Goal: Task Accomplishment & Management: Complete application form

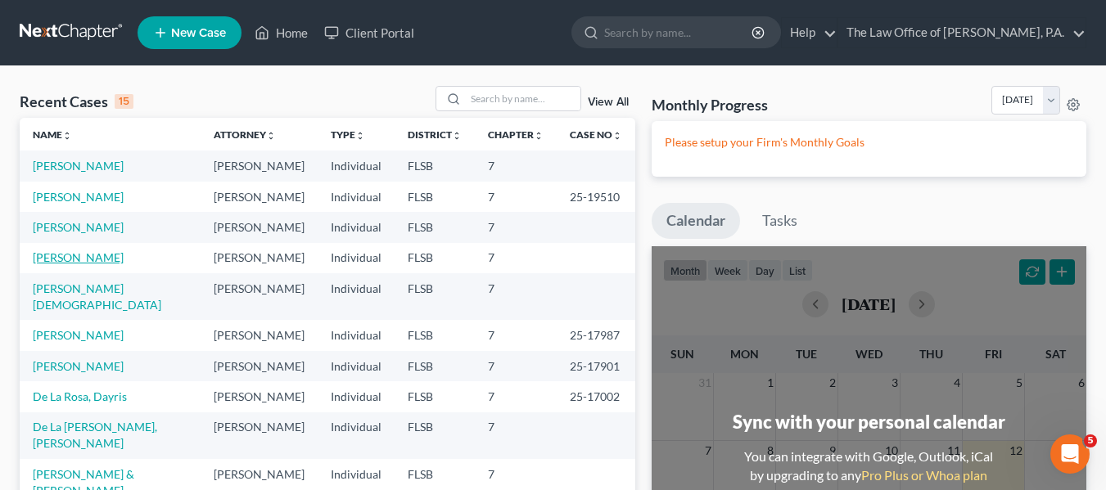
click at [91, 255] on link "[PERSON_NAME]" at bounding box center [78, 257] width 91 height 14
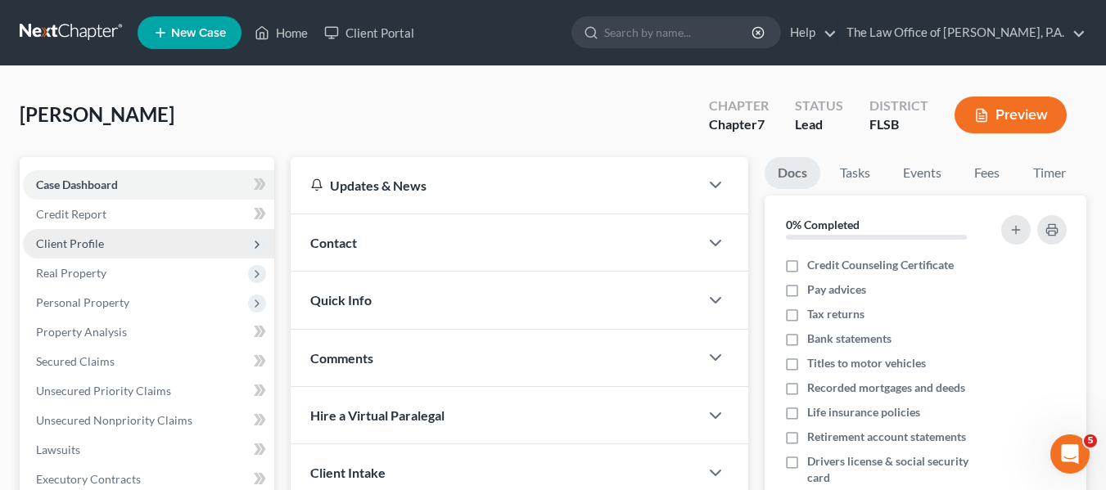
click at [117, 246] on span "Client Profile" at bounding box center [148, 243] width 251 height 29
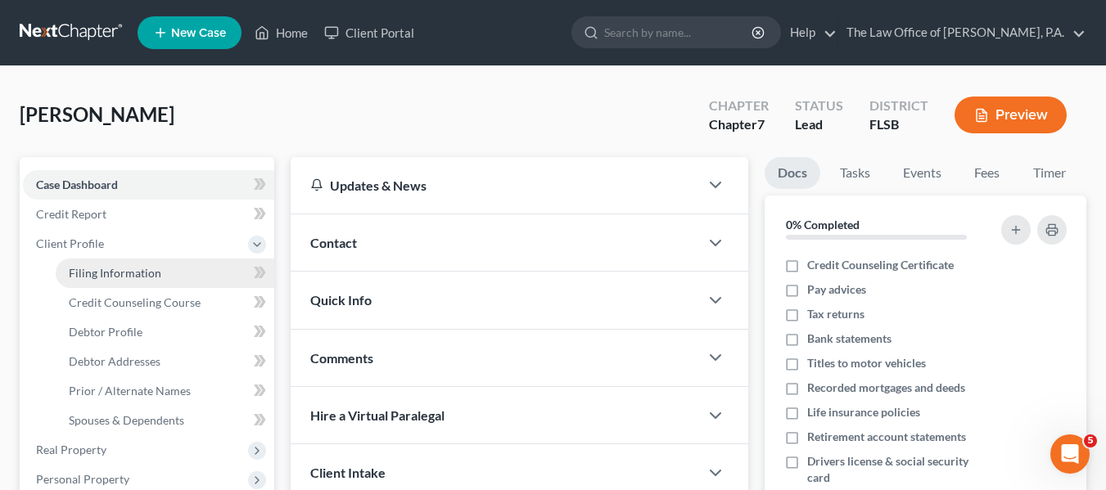
click at [132, 274] on span "Filing Information" at bounding box center [115, 273] width 92 height 14
select select "1"
select select "0"
select select "17"
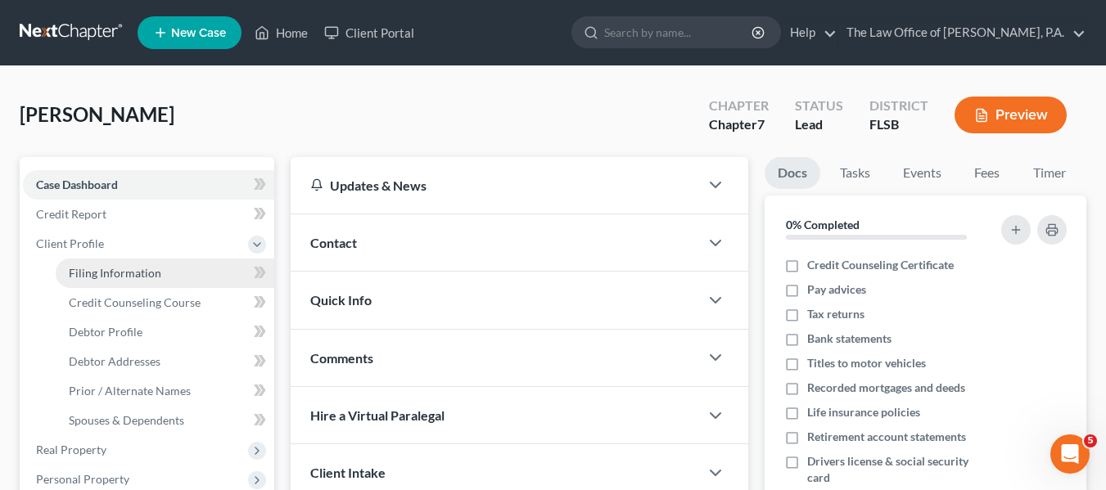
select select "9"
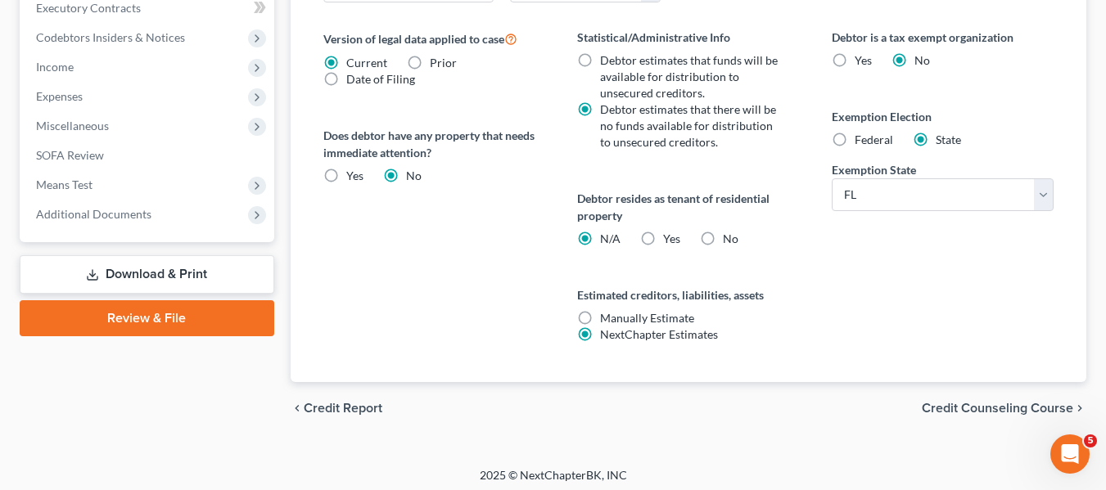
scroll to position [655, 0]
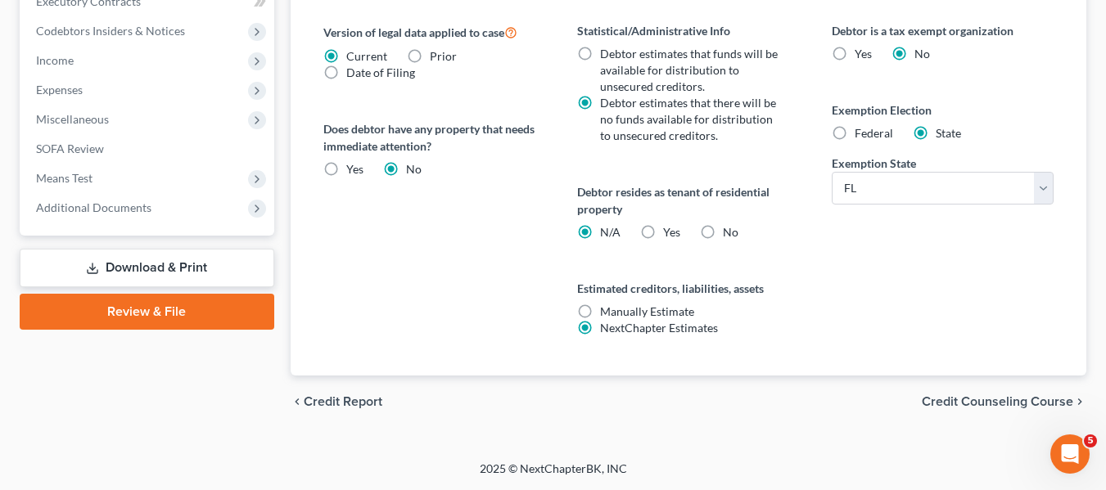
click at [994, 399] on span "Credit Counseling Course" at bounding box center [997, 401] width 151 height 13
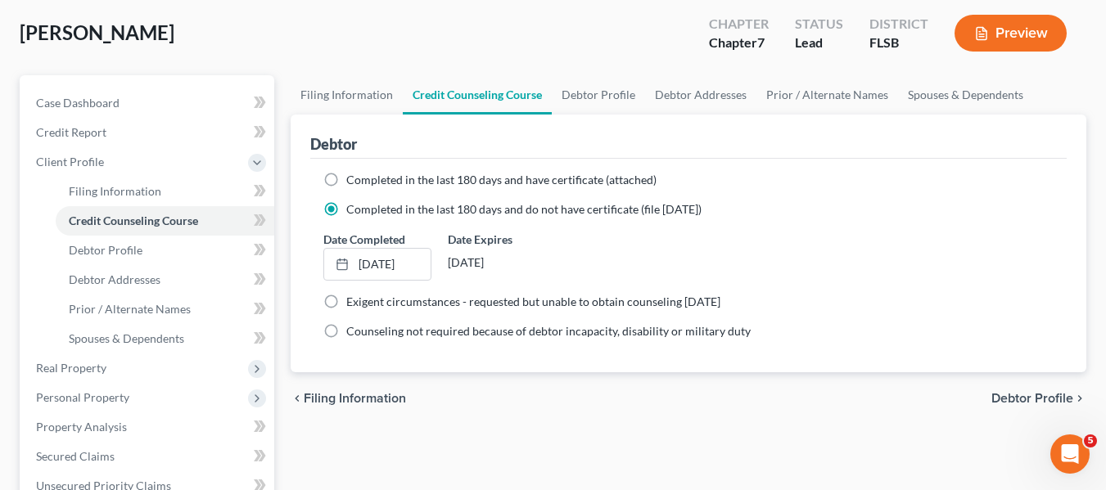
scroll to position [164, 0]
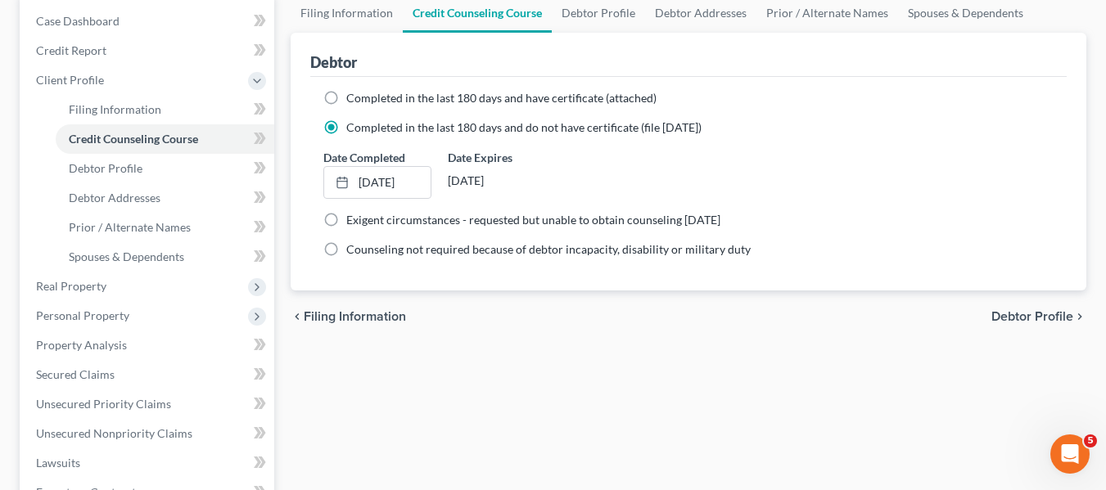
click at [1026, 316] on span "Debtor Profile" at bounding box center [1032, 316] width 82 height 13
select select "0"
select select "1"
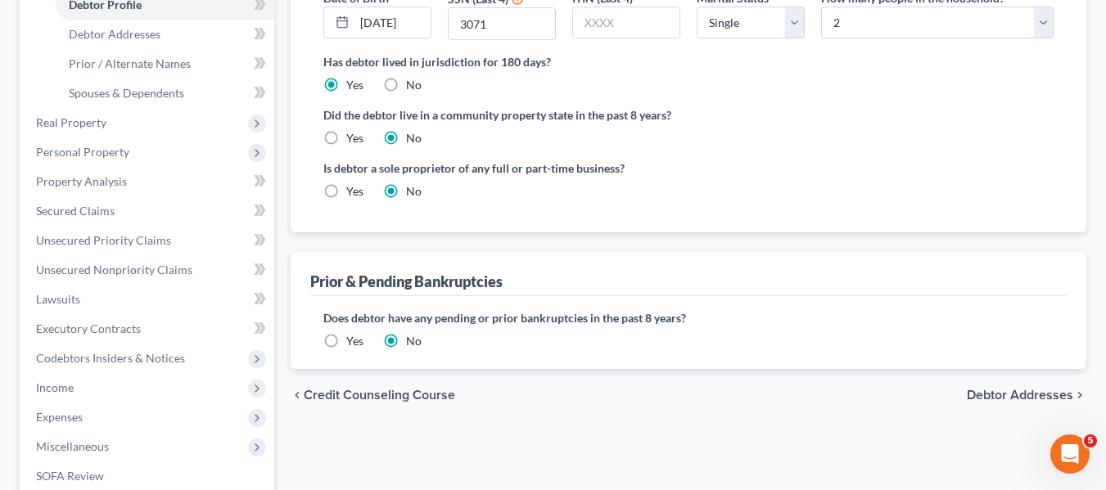
click at [1014, 390] on span "Debtor Addresses" at bounding box center [1020, 395] width 106 height 13
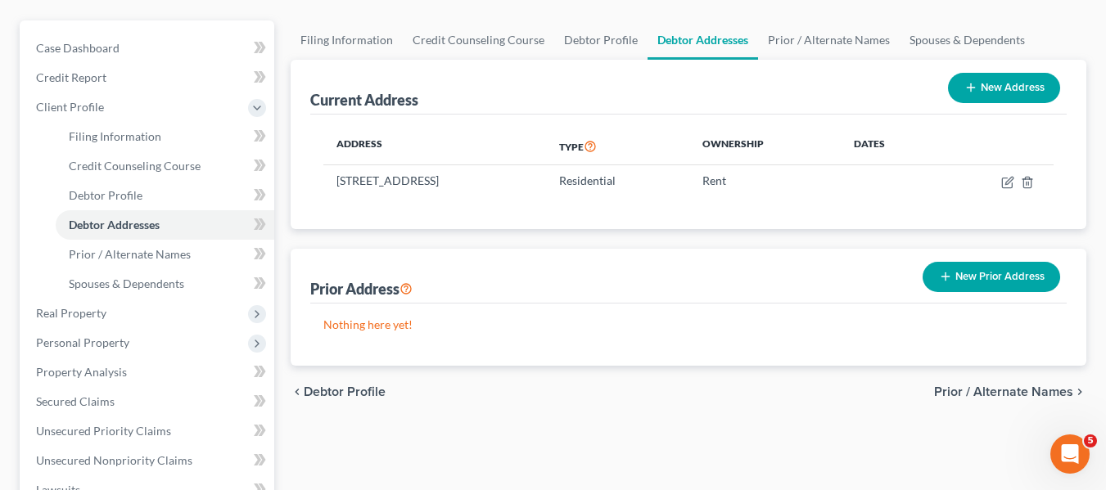
scroll to position [164, 0]
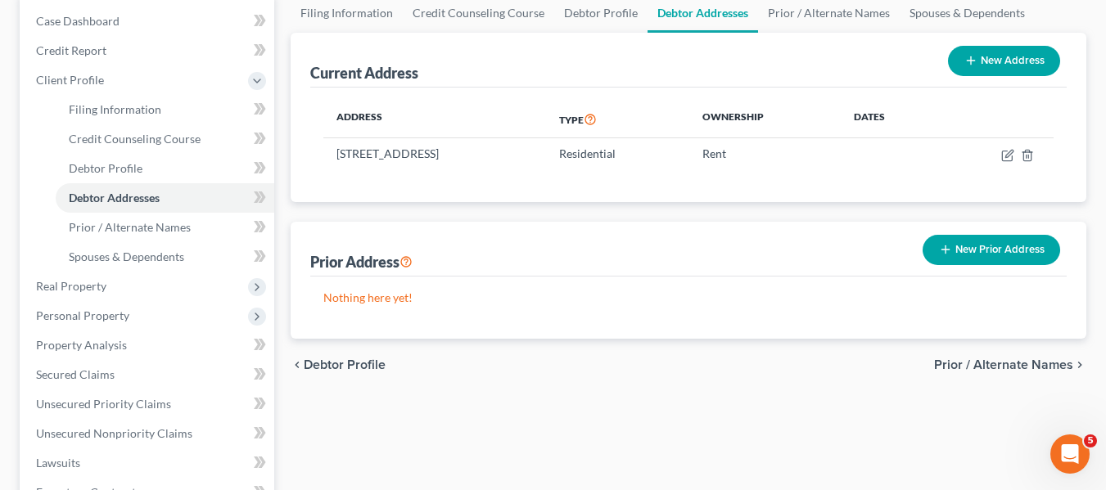
click at [1008, 363] on span "Prior / Alternate Names" at bounding box center [1003, 364] width 139 height 13
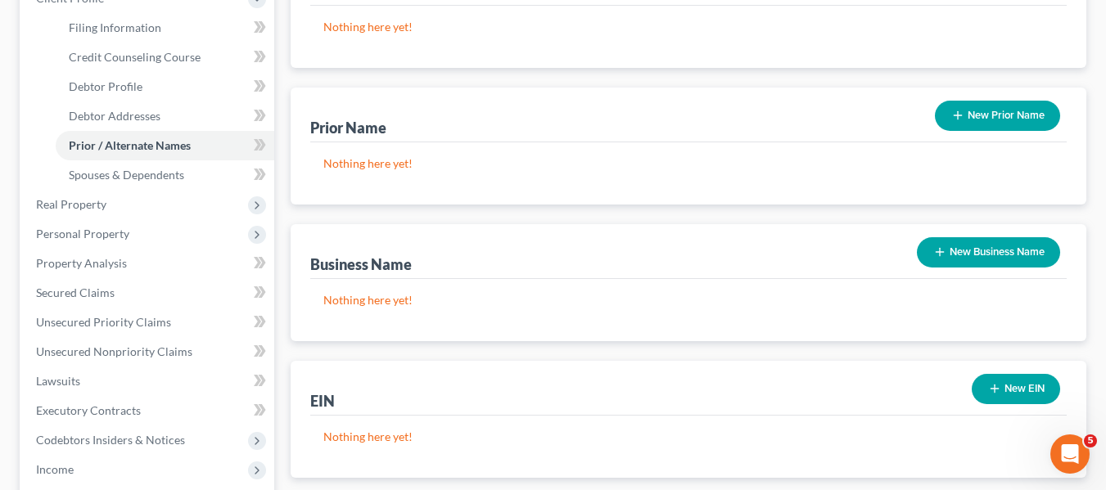
scroll to position [409, 0]
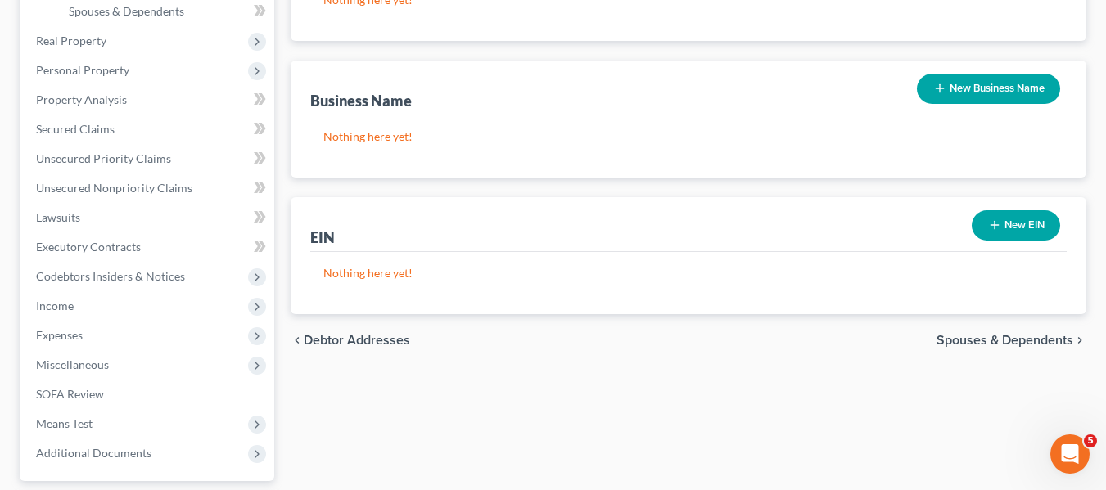
click at [1017, 340] on span "Spouses & Dependents" at bounding box center [1004, 340] width 137 height 13
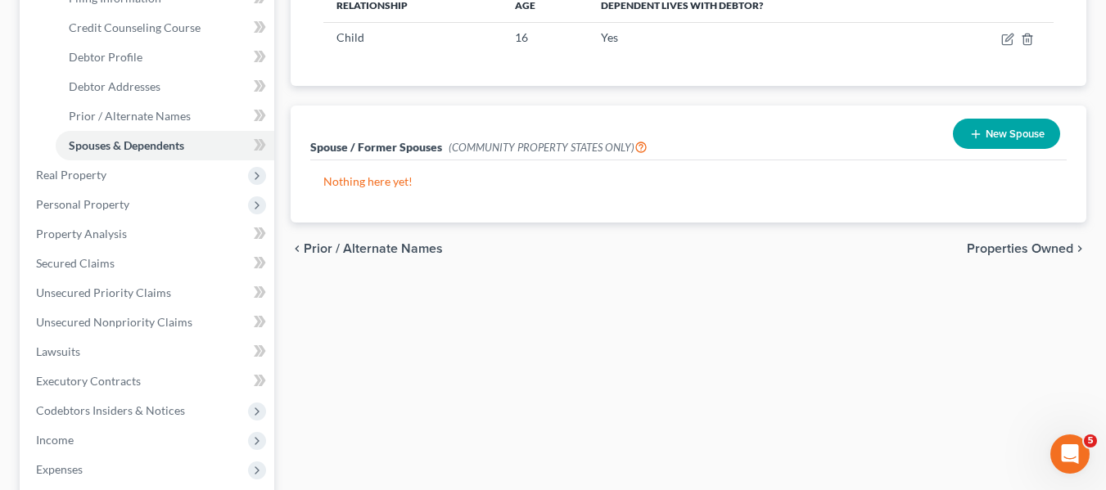
scroll to position [327, 0]
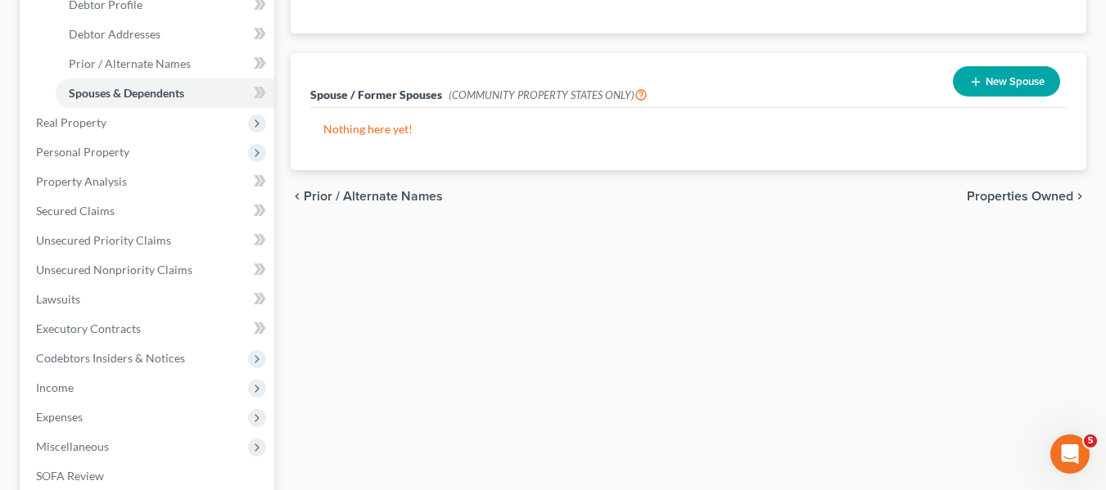
click at [1038, 192] on span "Properties Owned" at bounding box center [1020, 196] width 106 height 13
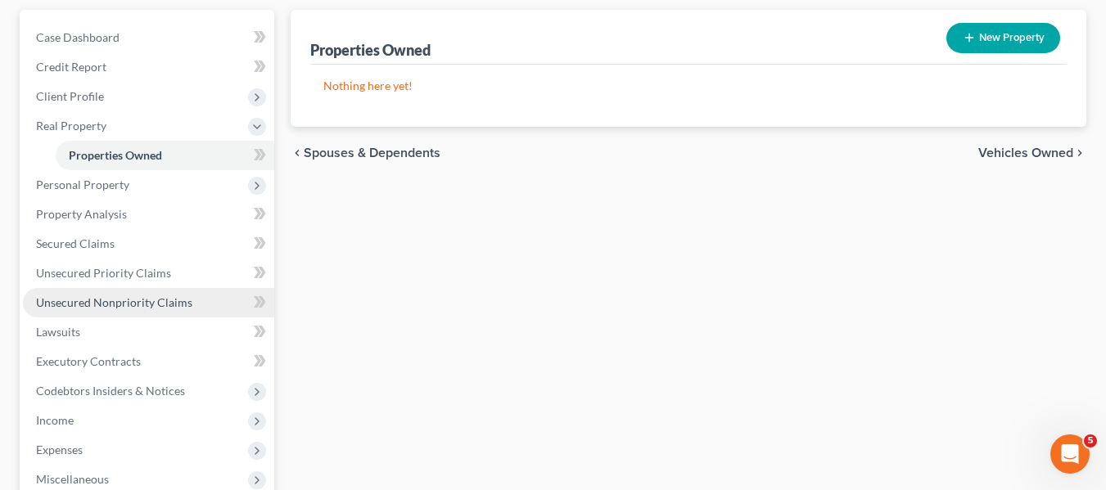
scroll to position [164, 0]
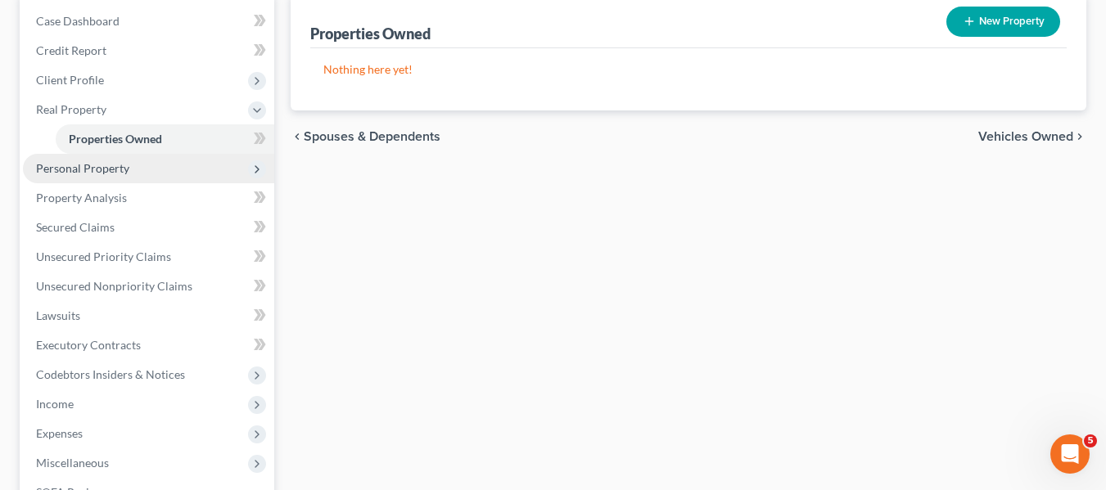
click at [114, 165] on span "Personal Property" at bounding box center [82, 168] width 93 height 14
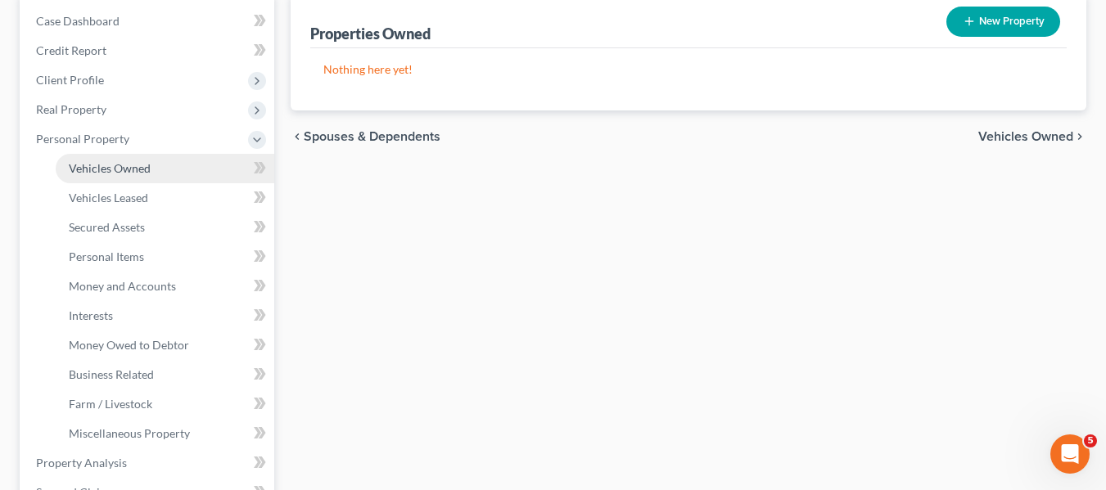
click at [118, 162] on span "Vehicles Owned" at bounding box center [110, 168] width 82 height 14
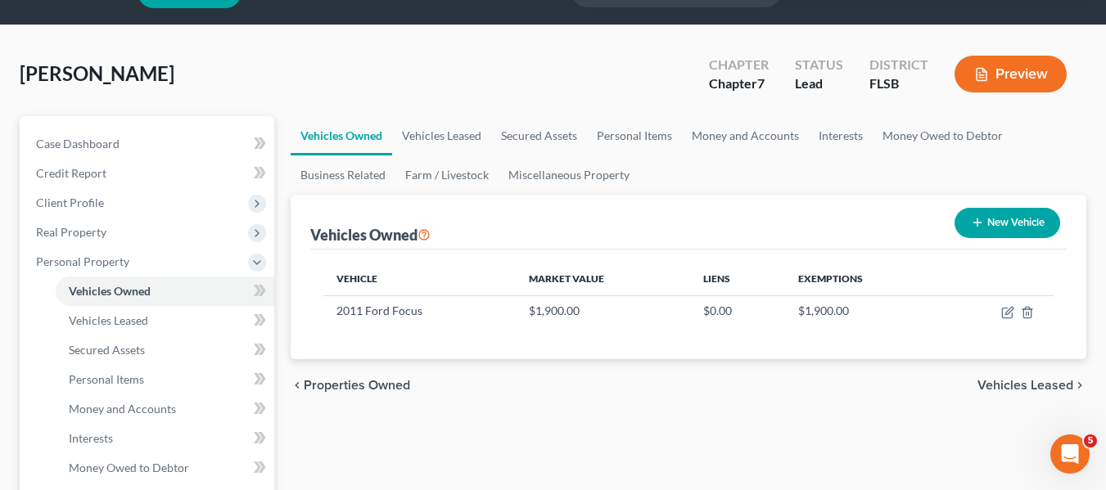
scroll to position [82, 0]
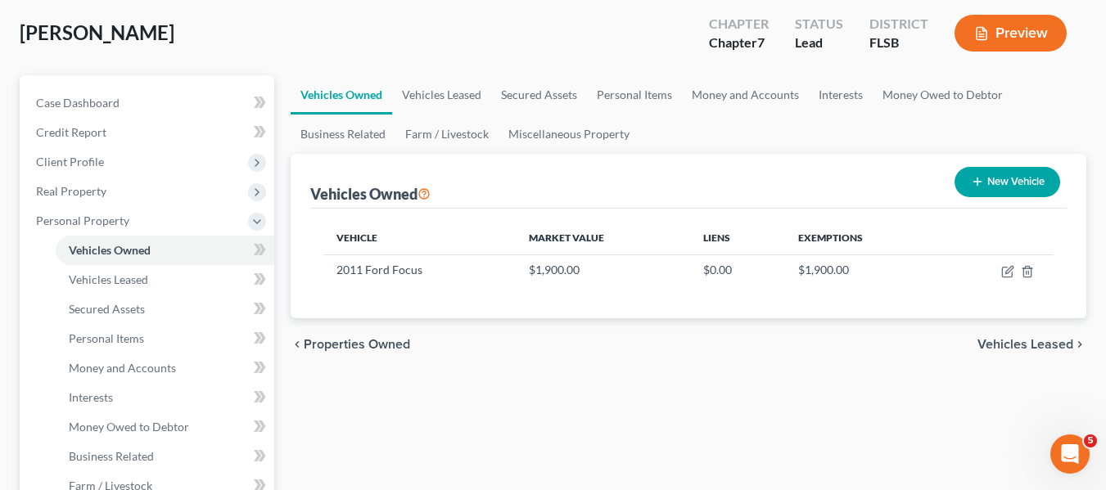
click at [1057, 339] on span "Vehicles Leased" at bounding box center [1025, 344] width 96 height 13
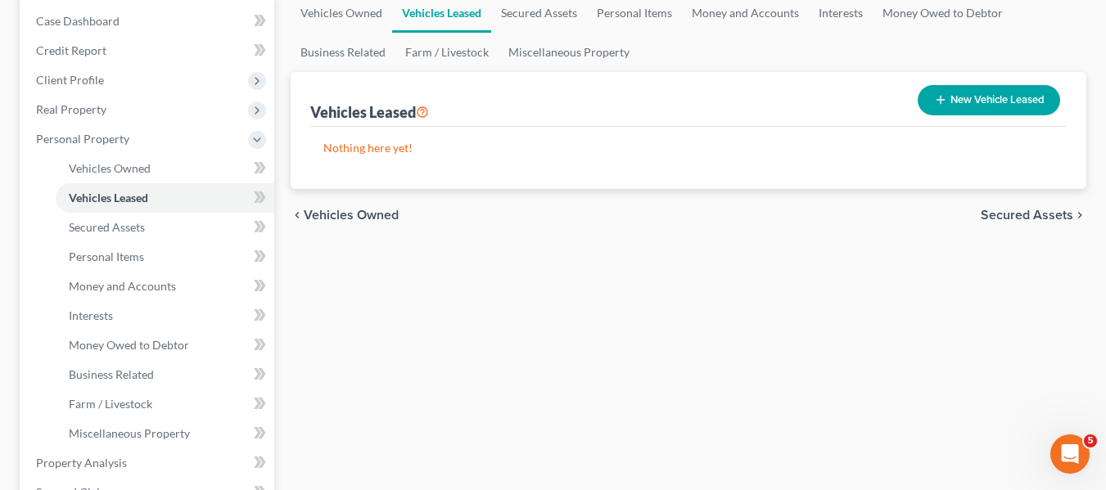
click at [1035, 215] on span "Secured Assets" at bounding box center [1027, 215] width 92 height 13
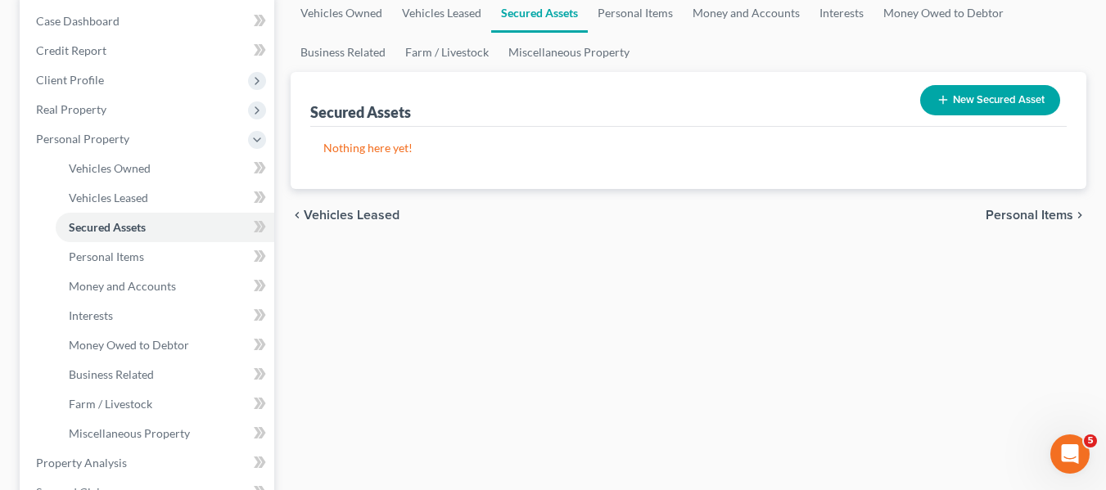
click at [1034, 213] on span "Personal Items" at bounding box center [1029, 215] width 88 height 13
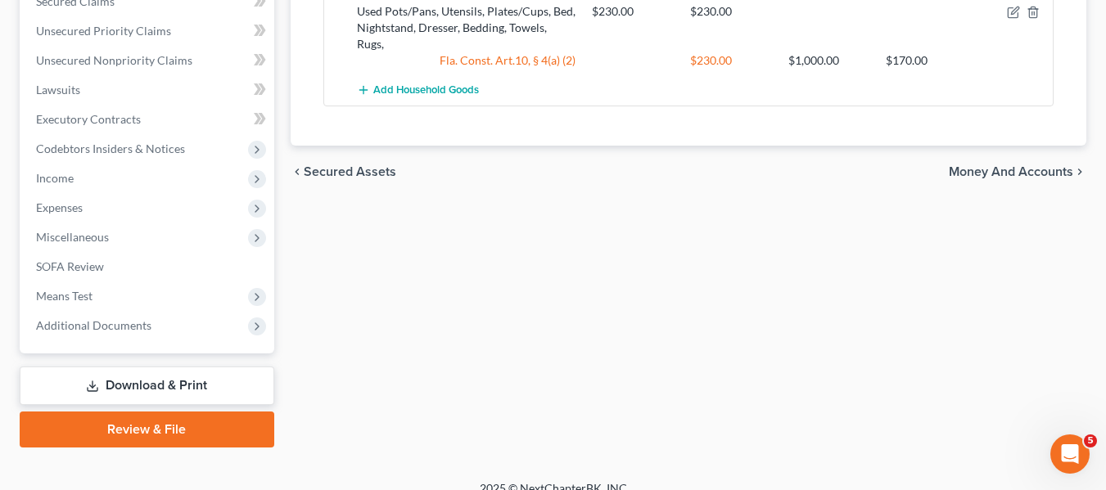
click at [996, 165] on span "Money and Accounts" at bounding box center [1011, 171] width 124 height 13
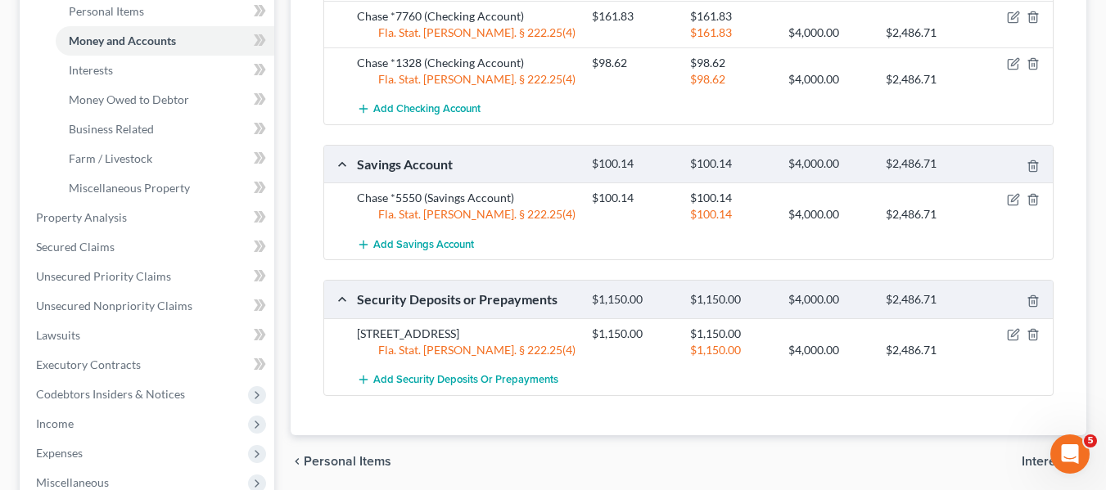
scroll to position [573, 0]
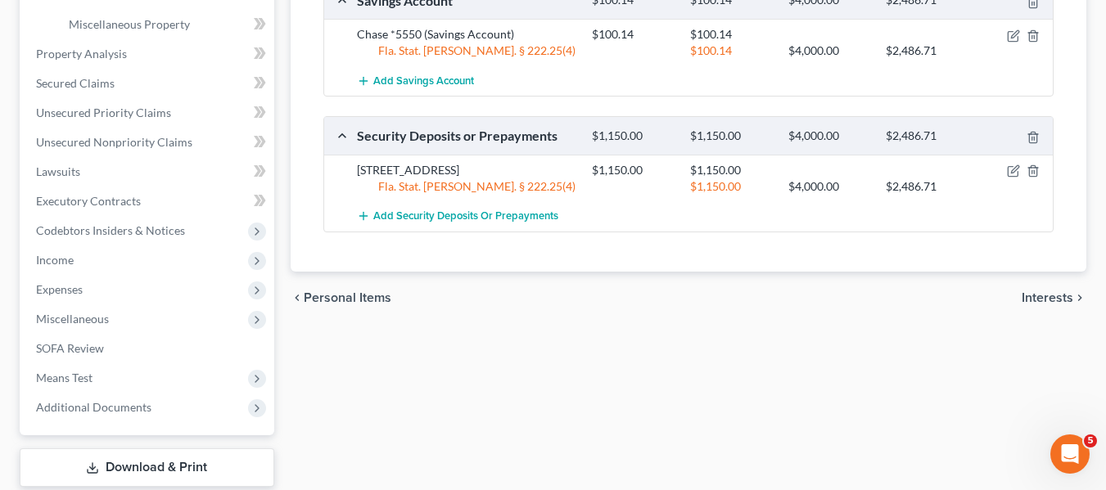
click at [1045, 301] on span "Interests" at bounding box center [1047, 297] width 52 height 13
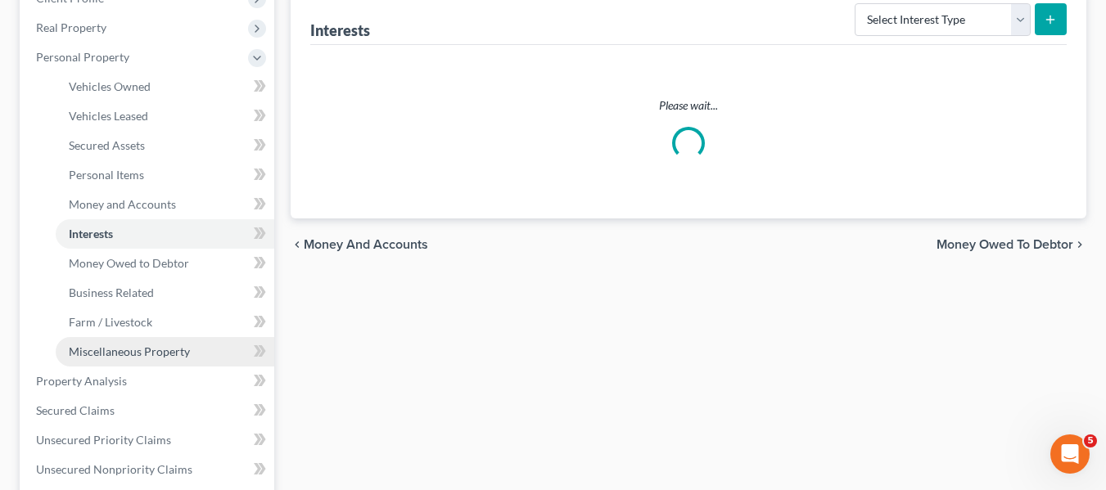
click at [119, 350] on span "Miscellaneous Property" at bounding box center [129, 352] width 121 height 14
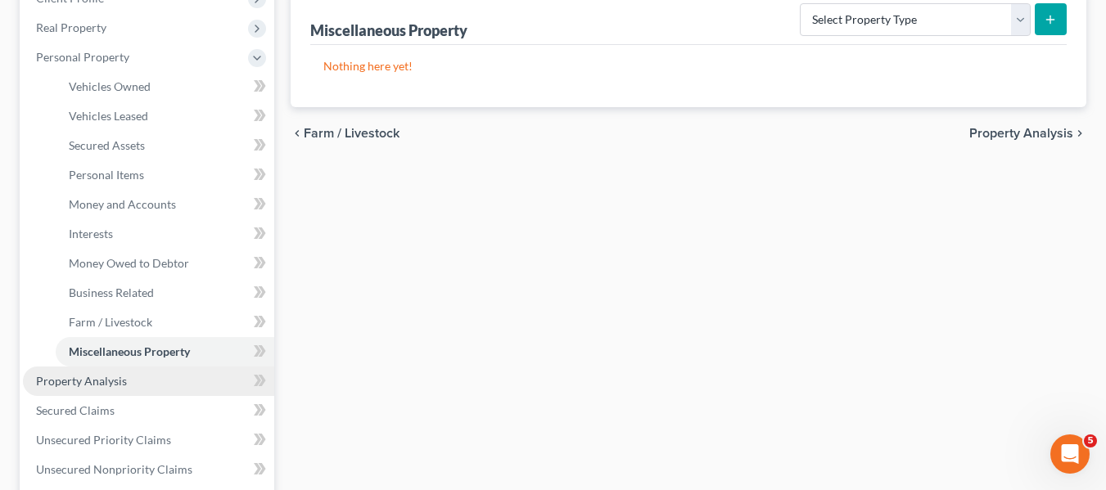
click at [46, 376] on span "Property Analysis" at bounding box center [81, 381] width 91 height 14
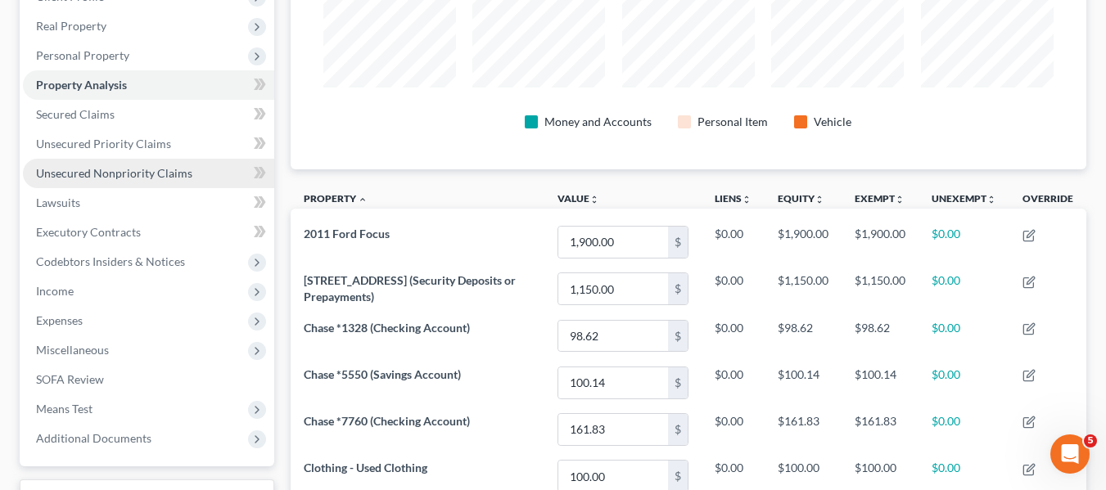
click at [127, 165] on link "Unsecured Nonpriority Claims" at bounding box center [148, 173] width 251 height 29
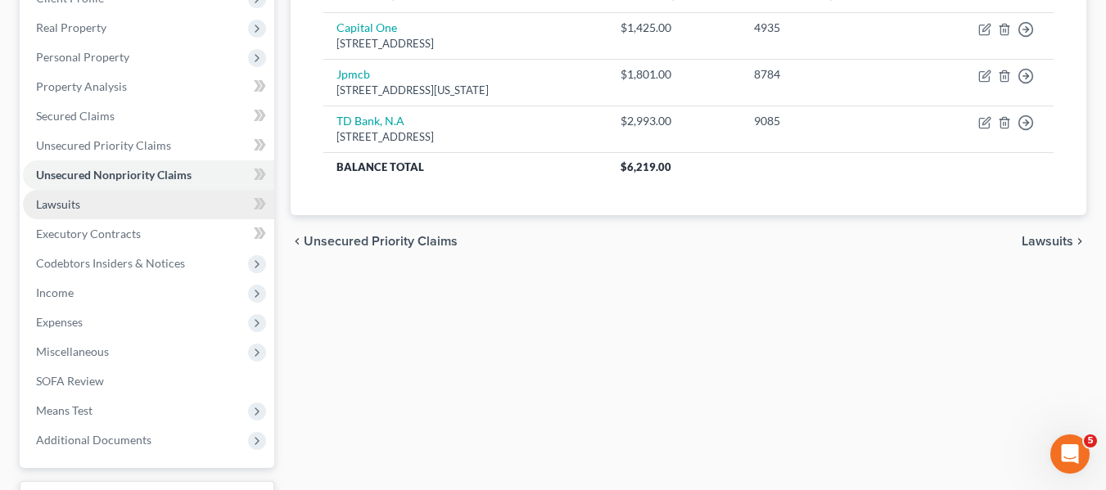
click at [54, 205] on span "Lawsuits" at bounding box center [58, 204] width 44 height 14
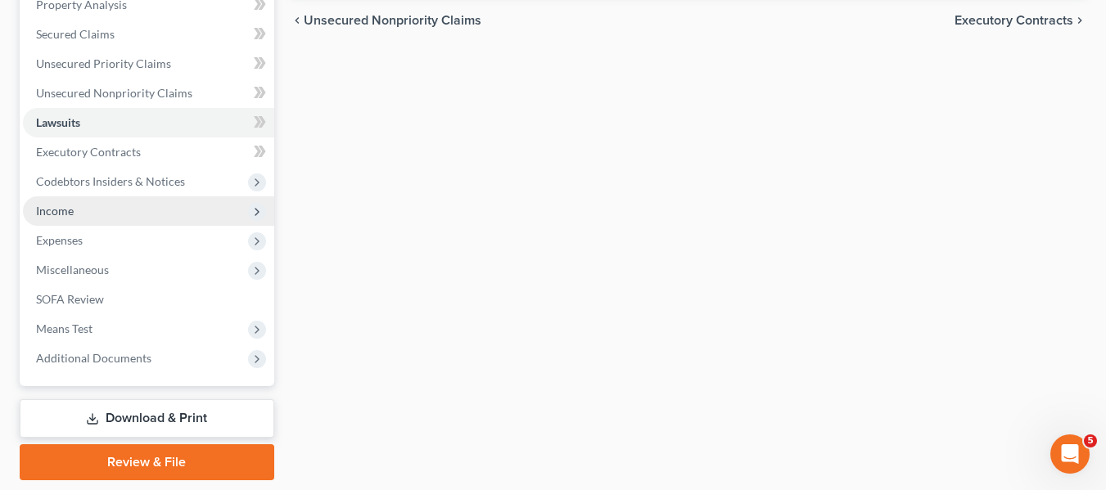
click at [90, 215] on span "Income" at bounding box center [148, 210] width 251 height 29
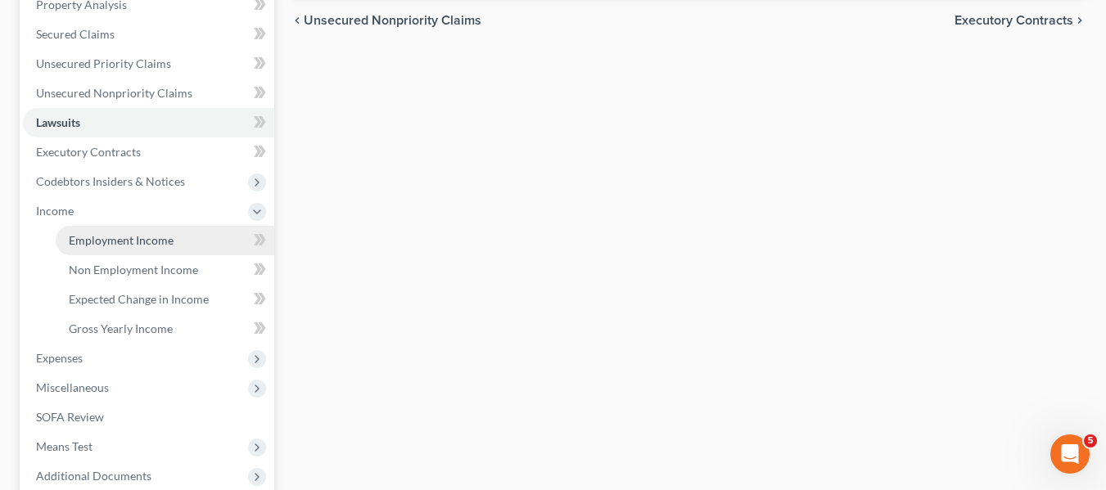
click at [90, 226] on link "Employment Income" at bounding box center [165, 240] width 219 height 29
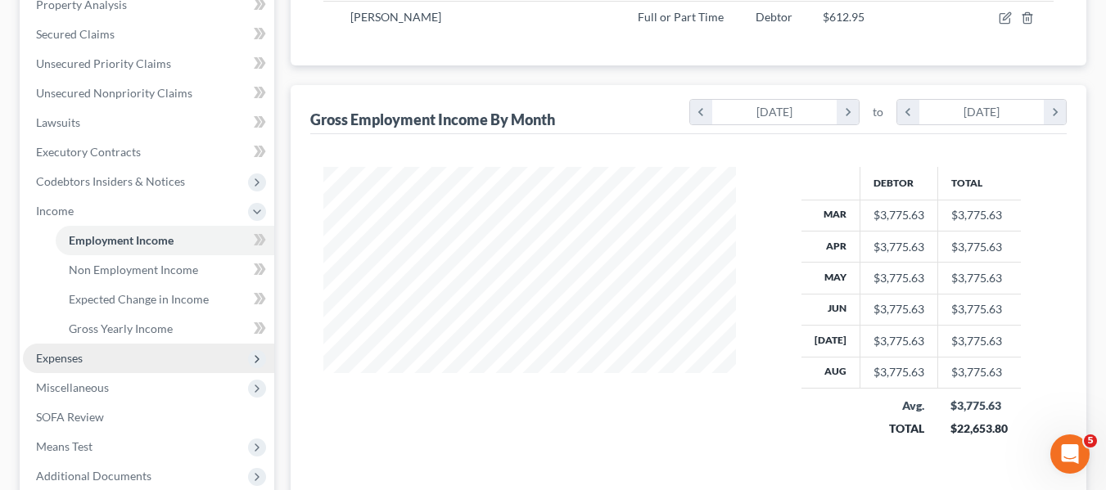
click at [101, 350] on span "Expenses" at bounding box center [148, 358] width 251 height 29
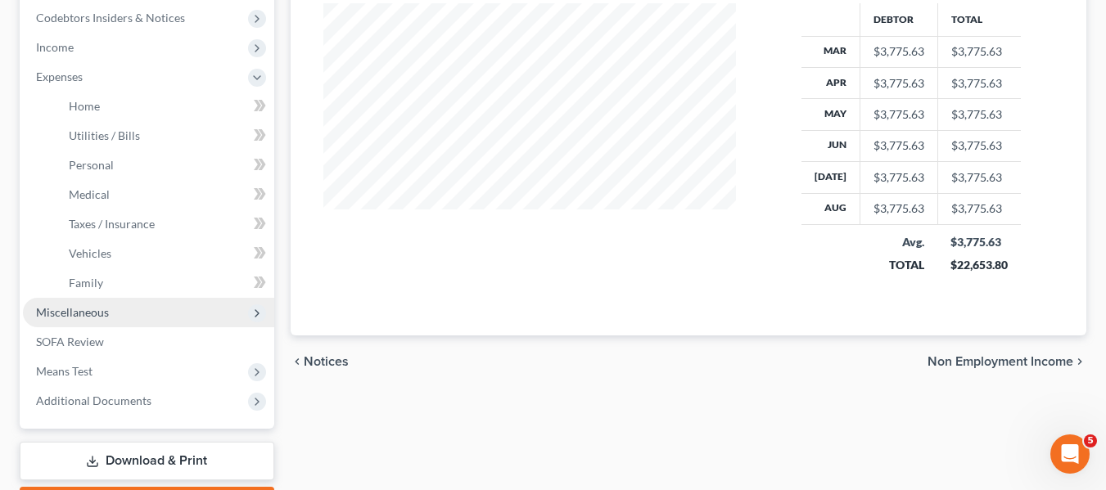
click at [75, 318] on span "Miscellaneous" at bounding box center [72, 312] width 73 height 14
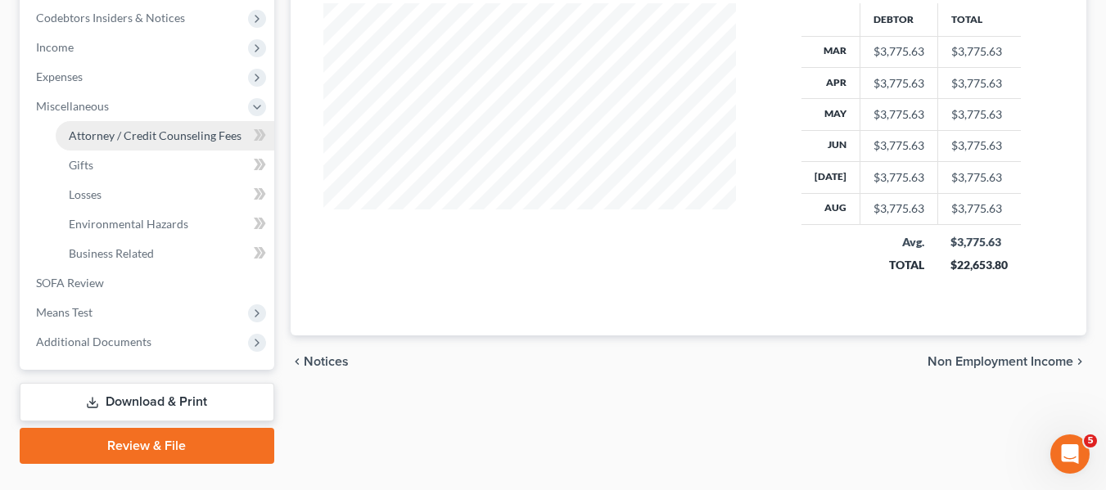
click at [116, 146] on link "Attorney / Credit Counseling Fees" at bounding box center [165, 135] width 219 height 29
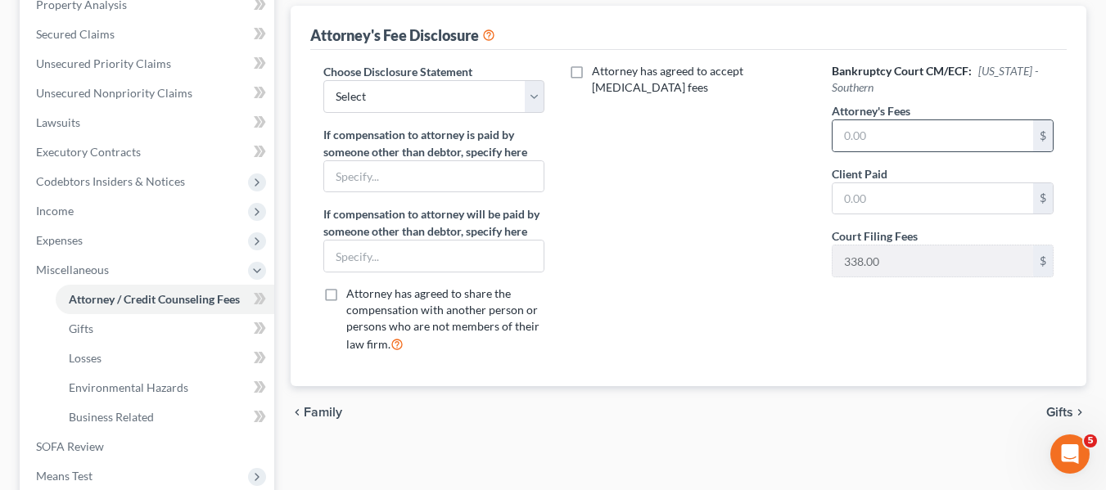
click at [872, 151] on div "$" at bounding box center [943, 135] width 222 height 33
click at [885, 140] on input "text" at bounding box center [932, 135] width 201 height 31
type input "2,200"
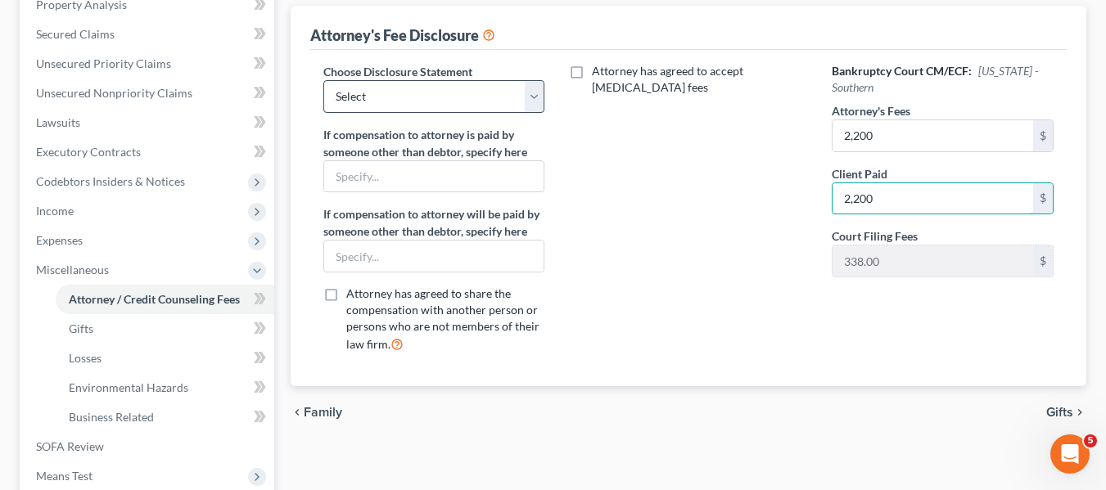
type input "2,200"
click at [420, 89] on select "Select Bankruptcy Fee" at bounding box center [434, 96] width 222 height 33
select select "0"
click at [323, 80] on select "Select Bankruptcy Fee" at bounding box center [434, 96] width 222 height 33
click at [651, 168] on div "Attorney has agreed to accept [MEDICAL_DATA] fees" at bounding box center [688, 215] width 255 height 304
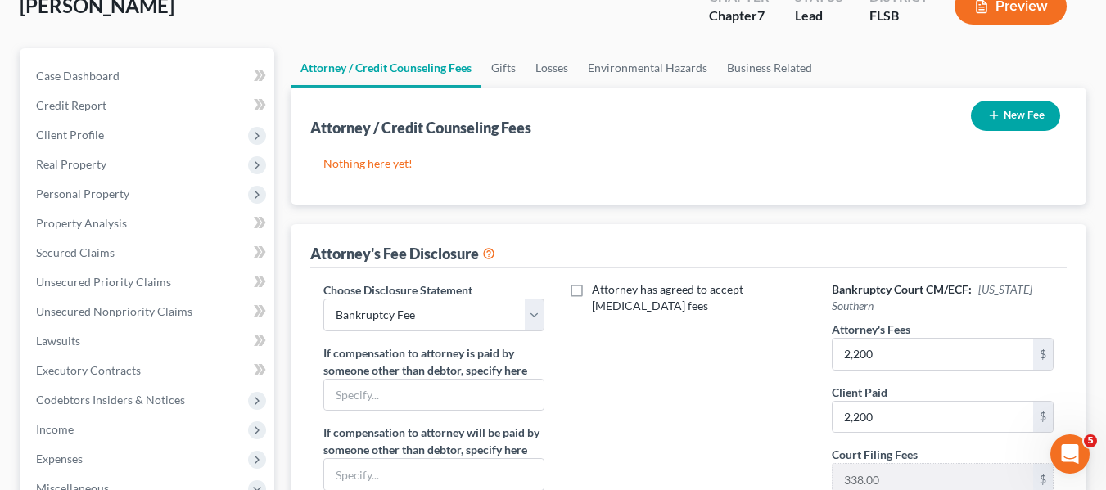
scroll to position [82, 0]
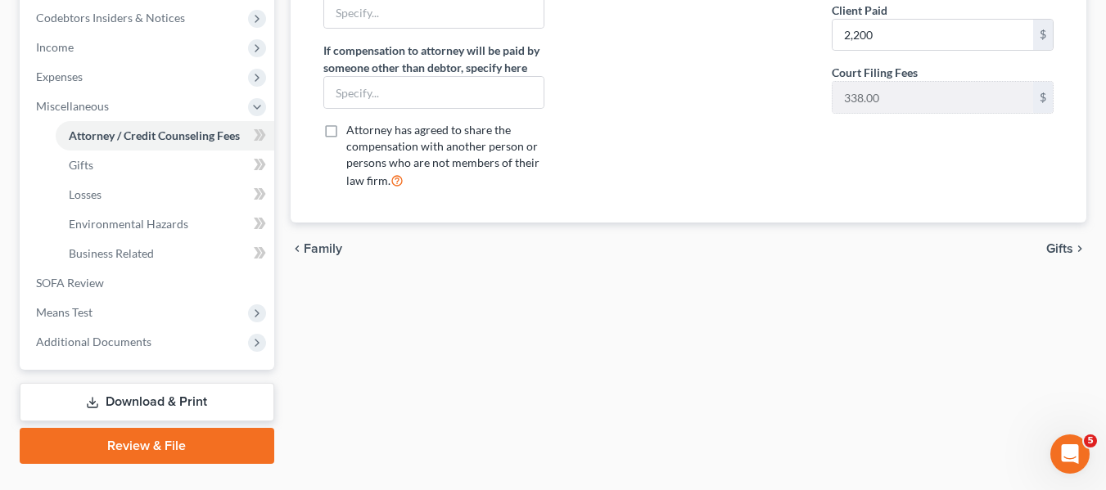
click at [1050, 247] on span "Gifts" at bounding box center [1059, 248] width 27 height 13
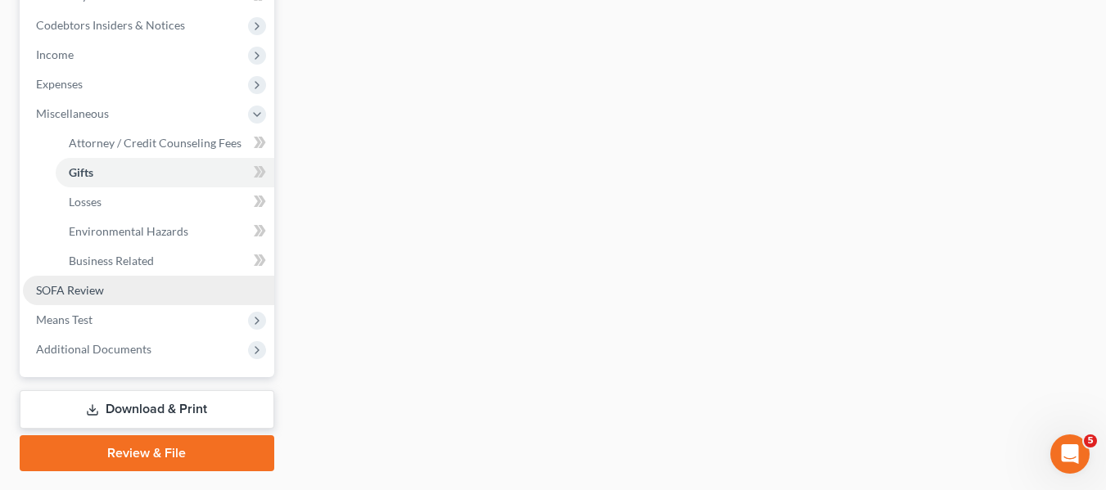
scroll to position [491, 0]
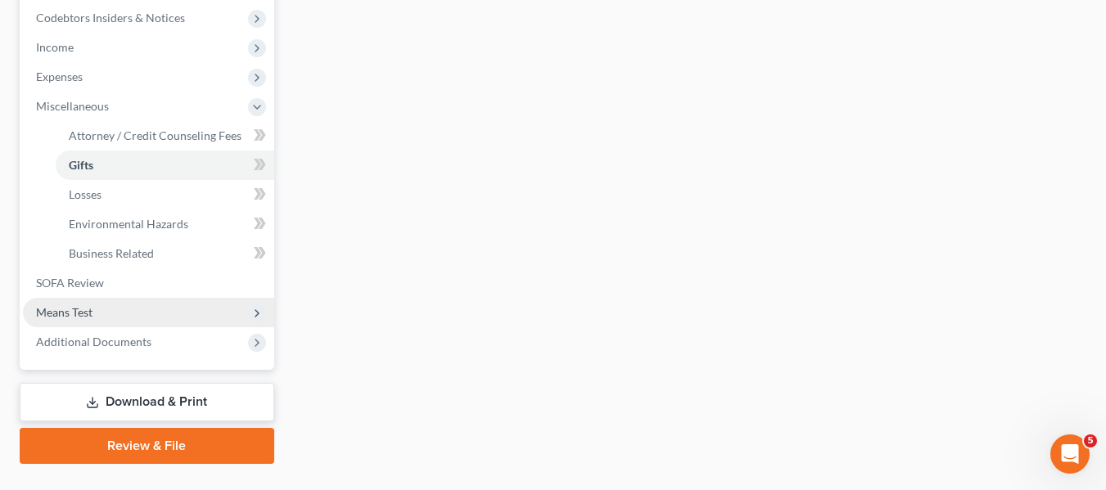
click at [97, 309] on span "Means Test" at bounding box center [148, 312] width 251 height 29
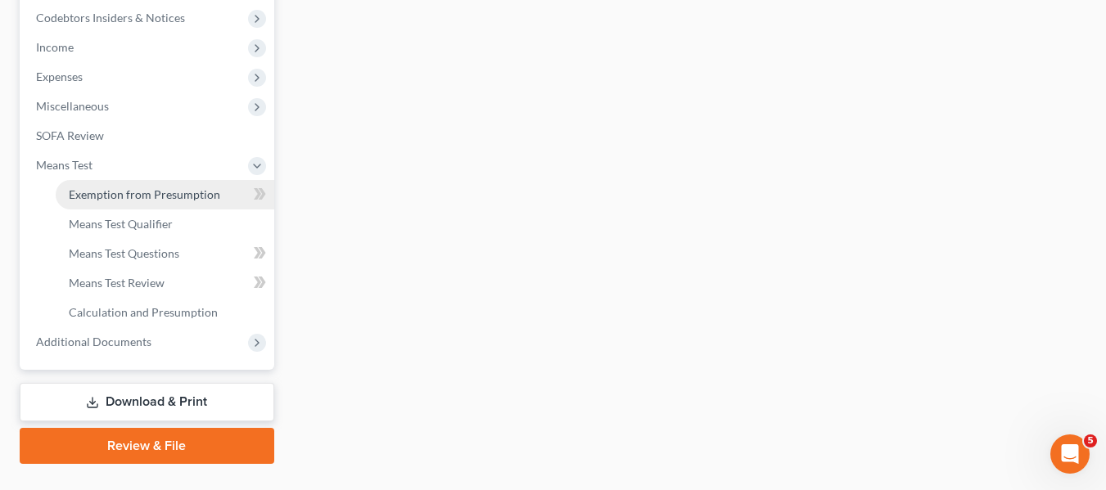
click at [139, 191] on span "Exemption from Presumption" at bounding box center [144, 194] width 151 height 14
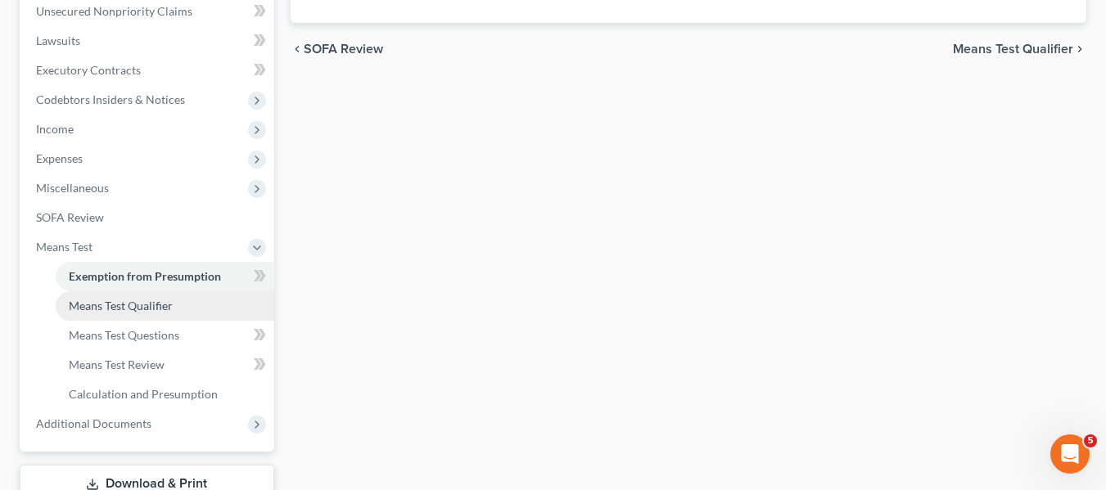
click at [123, 306] on span "Means Test Qualifier" at bounding box center [121, 306] width 104 height 14
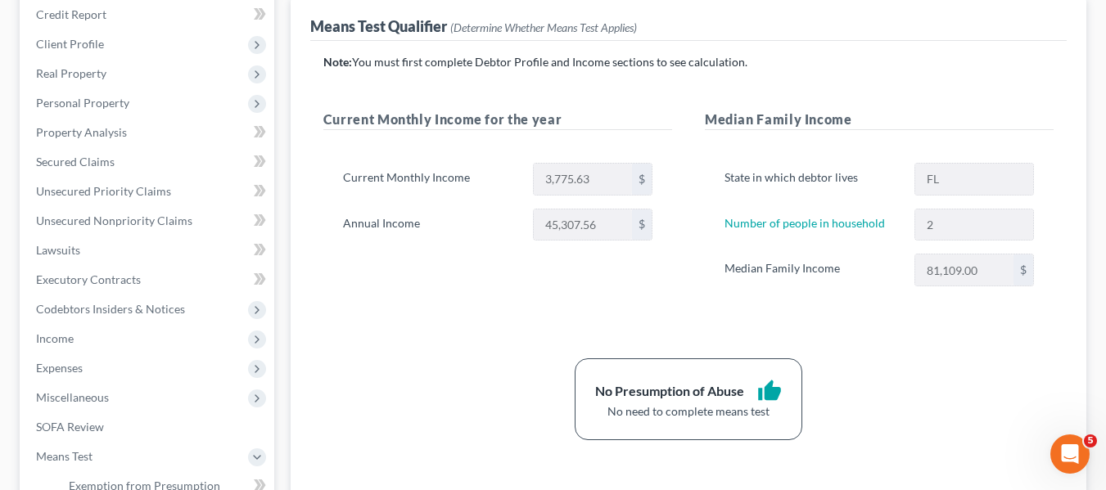
scroll to position [527, 0]
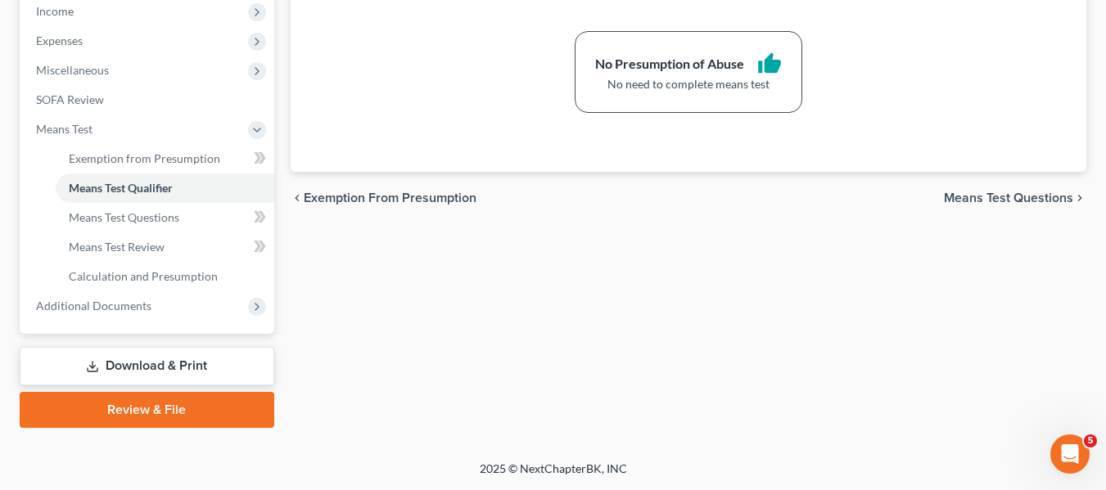
click at [131, 370] on link "Download & Print" at bounding box center [147, 366] width 255 height 38
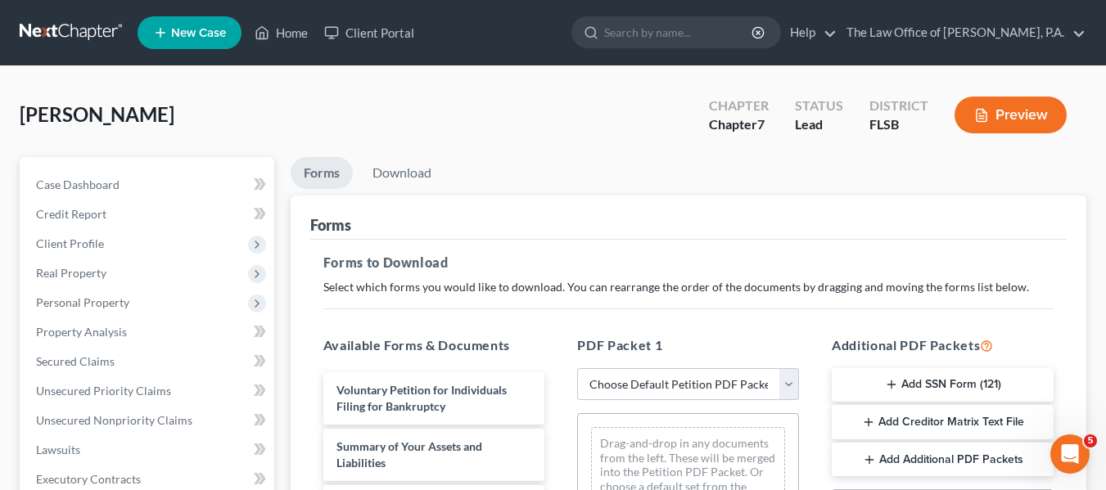
click at [1002, 118] on button "Preview" at bounding box center [1010, 115] width 112 height 37
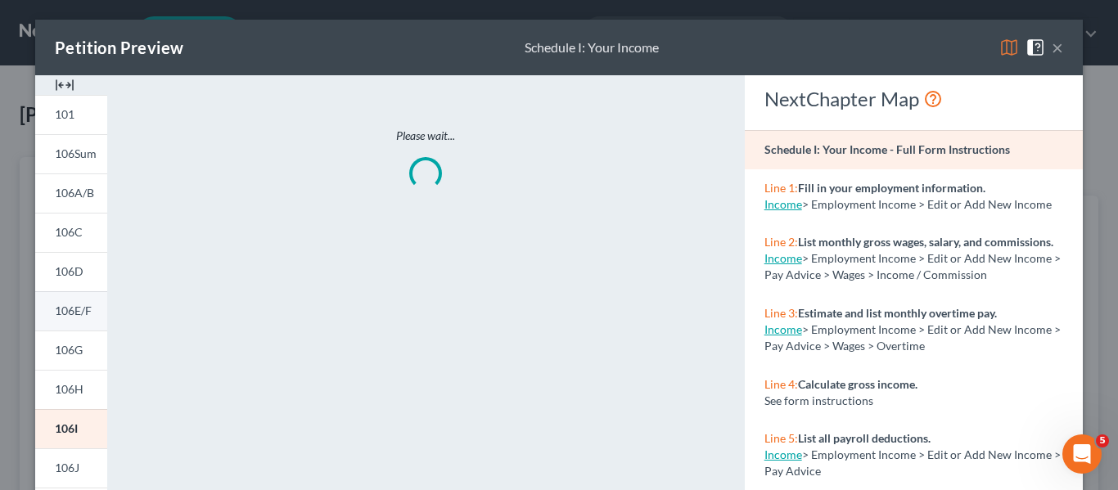
scroll to position [417, 0]
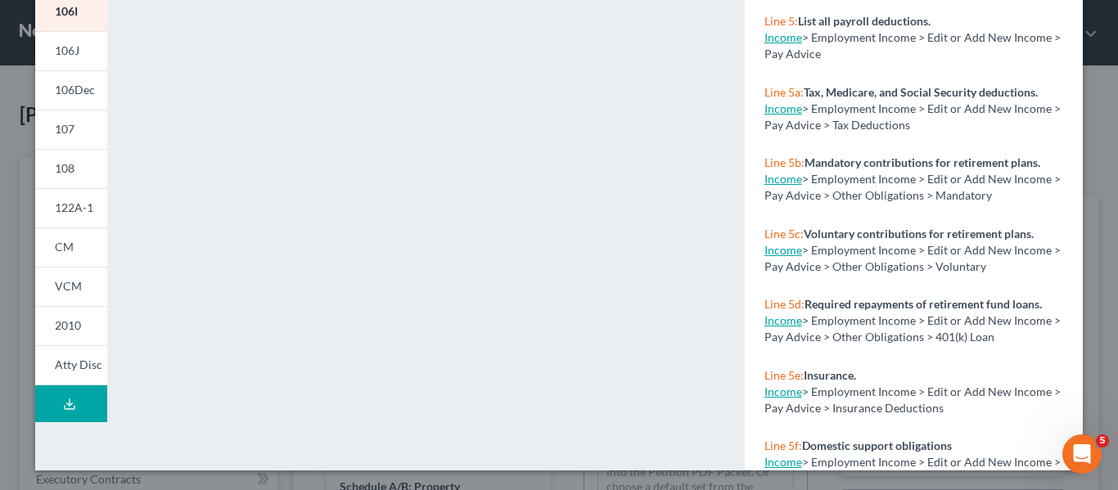
click at [63, 406] on icon at bounding box center [69, 404] width 13 height 13
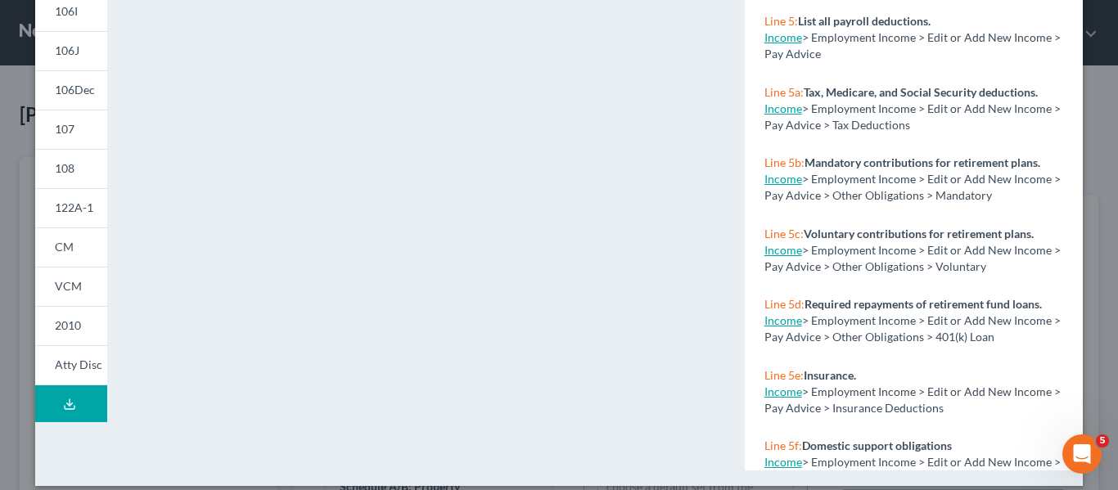
scroll to position [0, 0]
